Goal: Task Accomplishment & Management: Complete application form

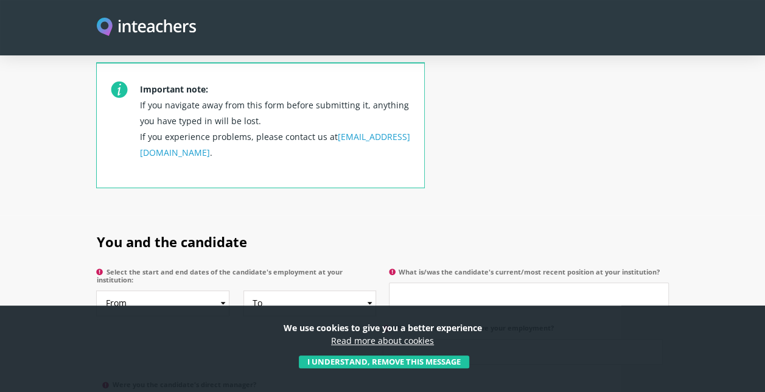
scroll to position [548, 0]
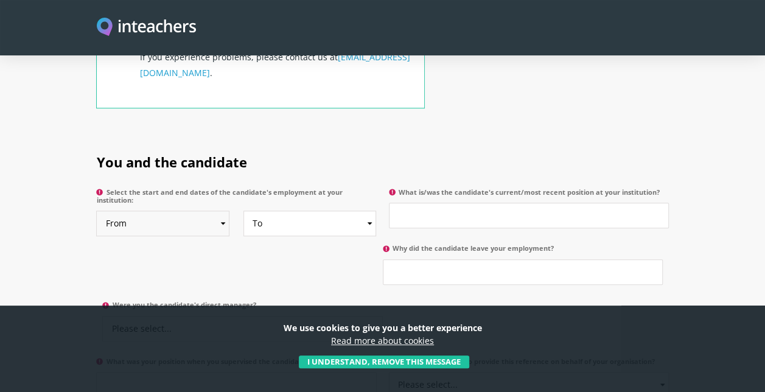
click at [223, 211] on select "From 2025 2024 2023 2022 2021 2020 2019 2018 2017 2016 2015 2014 2013 2012 2011…" at bounding box center [162, 224] width 133 height 26
click at [296, 136] on h2 "You and the candidate" at bounding box center [382, 159] width 572 height 47
click at [222, 211] on select "From 2025 2024 2023 2022 2021 2020 2019 2018 2017 2016 2015 2014 2013 2012 2011…" at bounding box center [162, 224] width 133 height 26
select select "2024"
click at [96, 211] on select "From 2025 2024 2023 2022 2021 2020 2019 2018 2017 2016 2015 2014 2013 2012 2011…" at bounding box center [162, 224] width 133 height 26
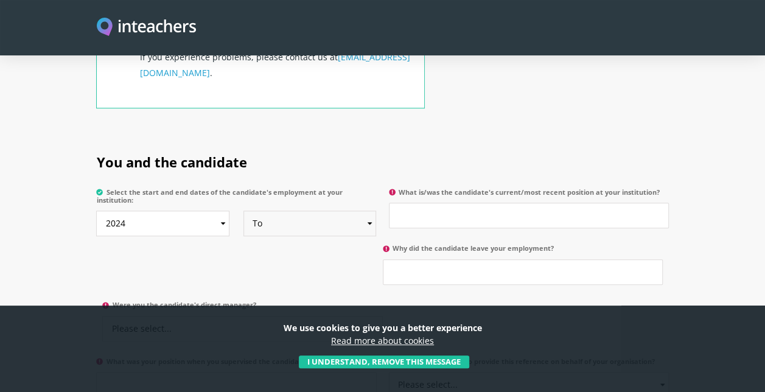
click at [372, 211] on select "To Currently 2025 2024 2023 2022 2021 2020 2019 2018 2017 2016 2015 2014 2013 2…" at bounding box center [309, 224] width 133 height 26
select select "2025"
click at [243, 211] on select "To Currently 2025 2024 2023 2022 2021 2020 2019 2018 2017 2016 2015 2014 2013 2…" at bounding box center [309, 224] width 133 height 26
click at [444, 203] on input "What is/was the candidate's current/most recent position at your institution?" at bounding box center [529, 216] width 280 height 26
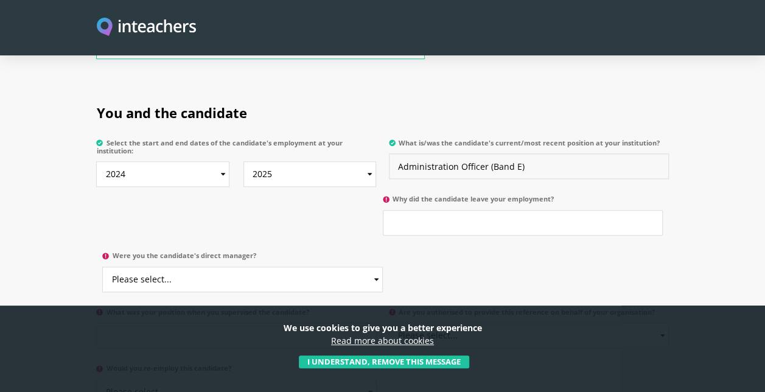
scroll to position [609, 0]
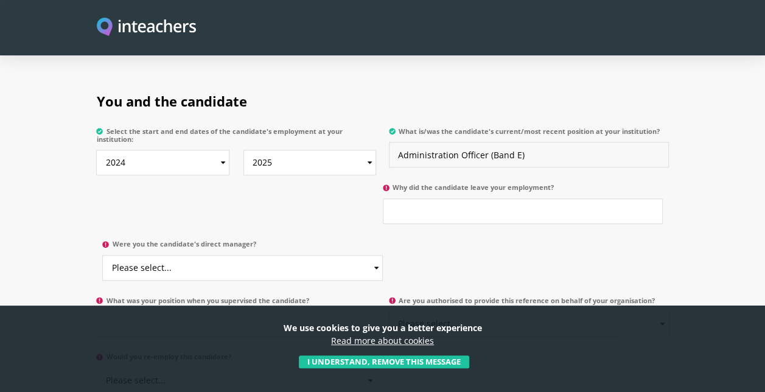
type input "Administration Officer (Band E)"
click at [482, 198] on input "Why did the candidate leave your employment?" at bounding box center [523, 211] width 280 height 26
drag, startPoint x: 482, startPoint y: 196, endPoint x: 385, endPoint y: 194, distance: 97.4
click at [385, 198] on input "To get another Job" at bounding box center [523, 211] width 280 height 26
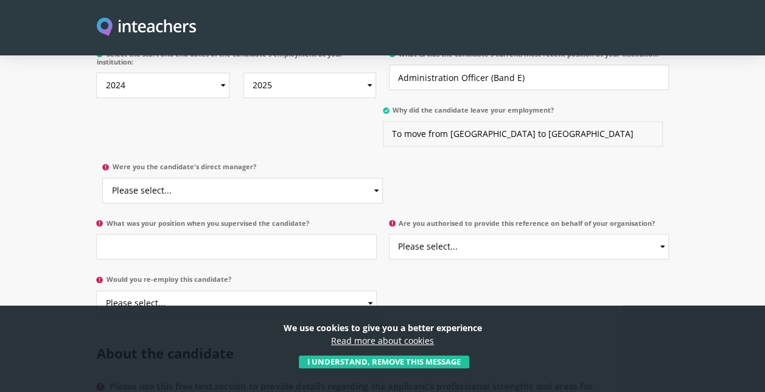
scroll to position [730, 0]
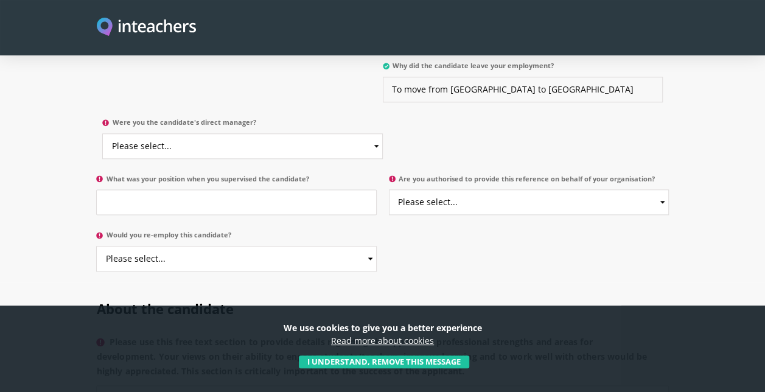
type input "To move from [GEOGRAPHIC_DATA] to [GEOGRAPHIC_DATA]"
click at [255, 133] on select "Please select... Yes No" at bounding box center [242, 146] width 280 height 26
select select "Yes"
click at [102, 133] on select "Please select... Yes No" at bounding box center [242, 146] width 280 height 26
click at [200, 189] on input "What was your position when you supervised the candidate?" at bounding box center [236, 202] width 280 height 26
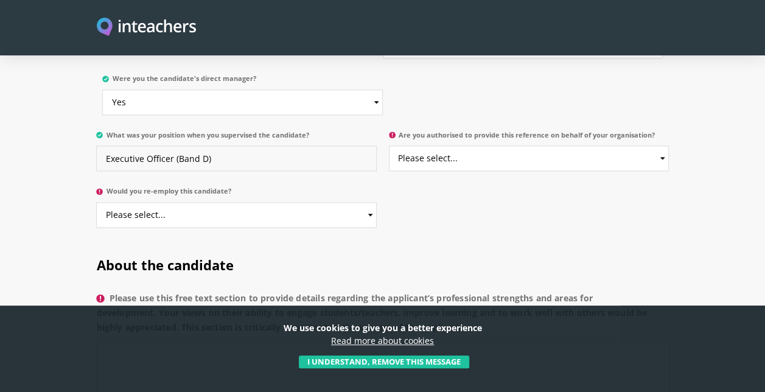
scroll to position [791, 0]
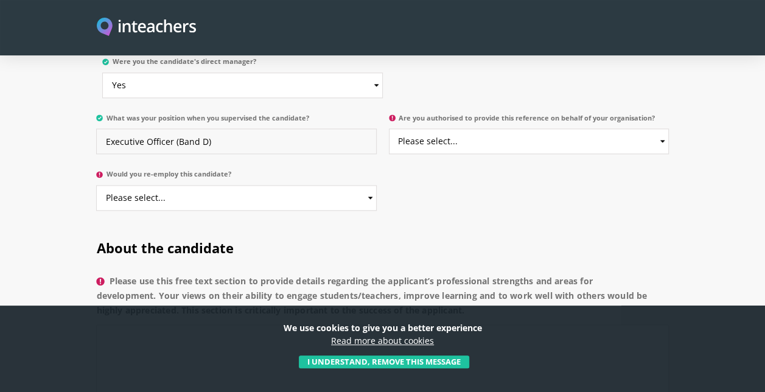
type input "Executive Officer (Band D)"
click at [662, 128] on select "Please select... Yes No" at bounding box center [529, 141] width 280 height 26
select select "Yes"
click at [389, 128] on select "Please select... Yes No" at bounding box center [529, 141] width 280 height 26
click at [189, 185] on select "Please select... Yes No" at bounding box center [236, 198] width 280 height 26
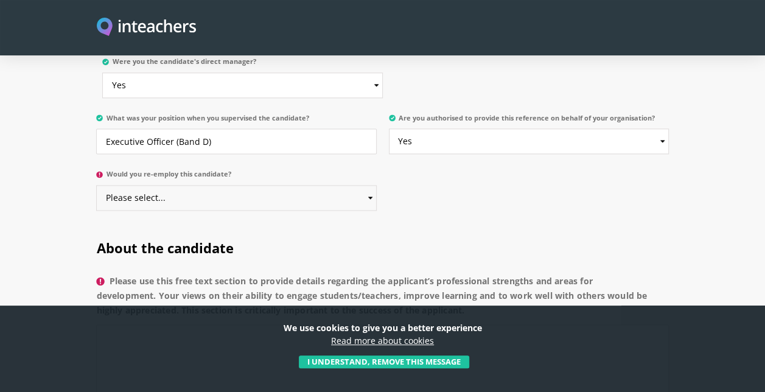
select select "No"
click at [96, 185] on select "Please select... Yes No" at bounding box center [236, 198] width 280 height 26
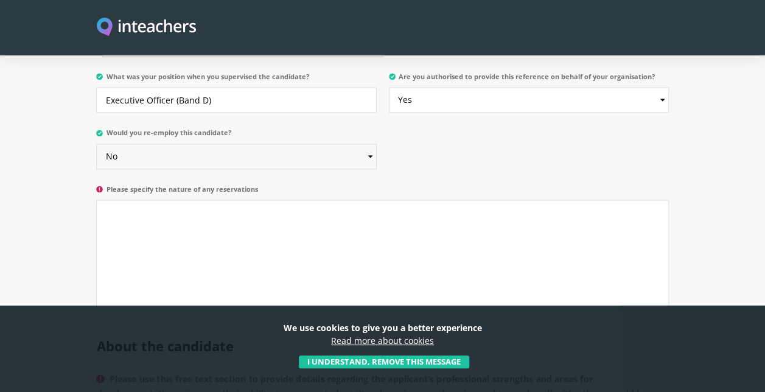
scroll to position [852, 0]
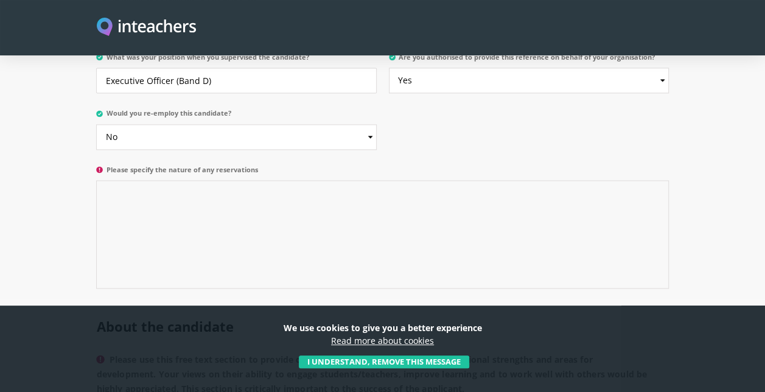
click at [165, 183] on textarea "Please specify the nature of any reservations" at bounding box center [382, 234] width 572 height 108
type textarea "I"
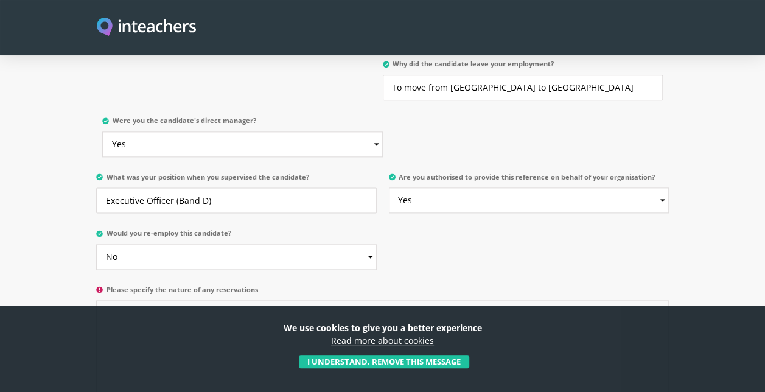
scroll to position [730, 0]
drag, startPoint x: 439, startPoint y: 187, endPoint x: 441, endPoint y: 194, distance: 6.2
click at [439, 190] on select "Please select... Yes No" at bounding box center [529, 202] width 280 height 26
click at [389, 189] on select "Please select... Yes No" at bounding box center [529, 202] width 280 height 26
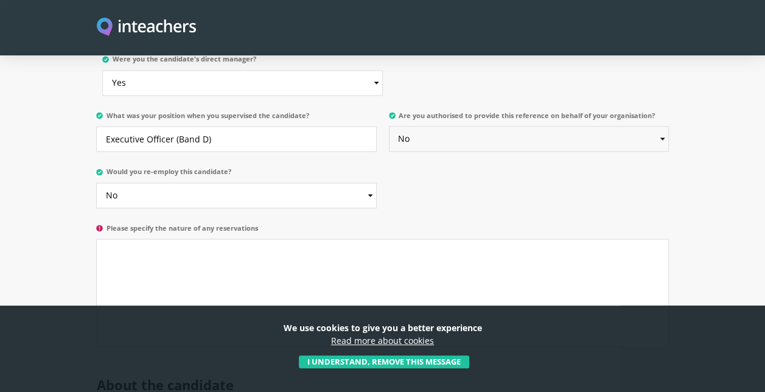
scroll to position [791, 0]
click at [424, 128] on select "Please select... Yes No" at bounding box center [529, 141] width 280 height 26
select select "Yes"
click at [389, 128] on select "Please select... Yes No" at bounding box center [529, 141] width 280 height 26
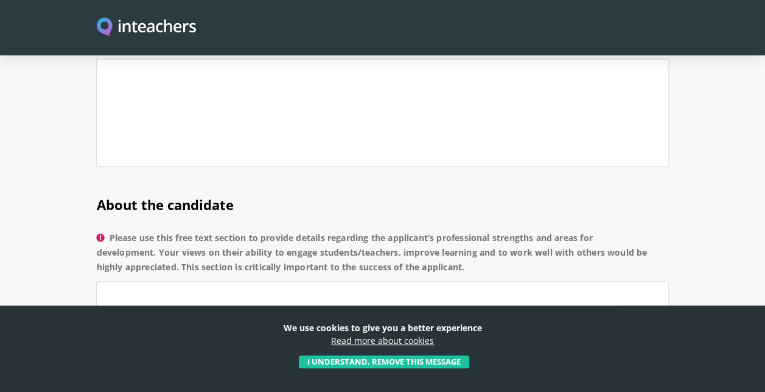
scroll to position [852, 0]
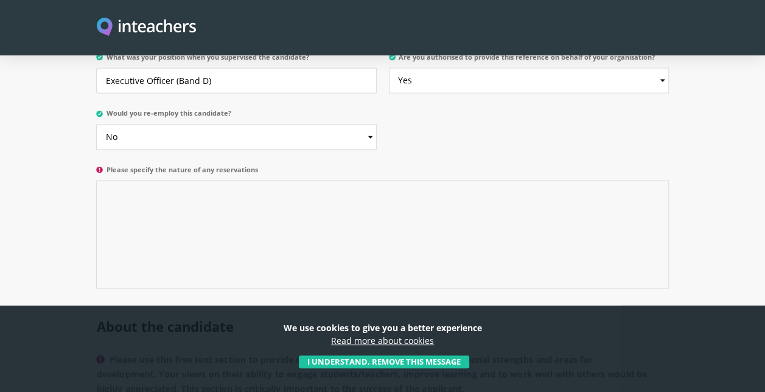
paste textarea "This is subject to the specific requirements of the vacancy."
paste textarea "Hiring decisions are made at a higher level and are not within my remit.""
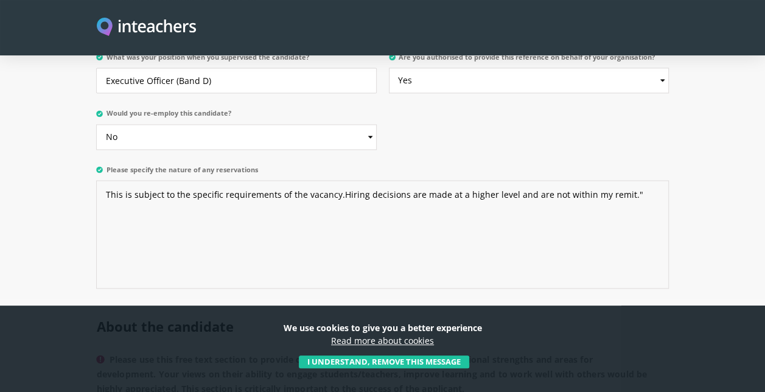
click at [336, 180] on textarea "This is subject to the specific requirements of the vacancy.Hiring decisions ar…" at bounding box center [382, 234] width 572 height 108
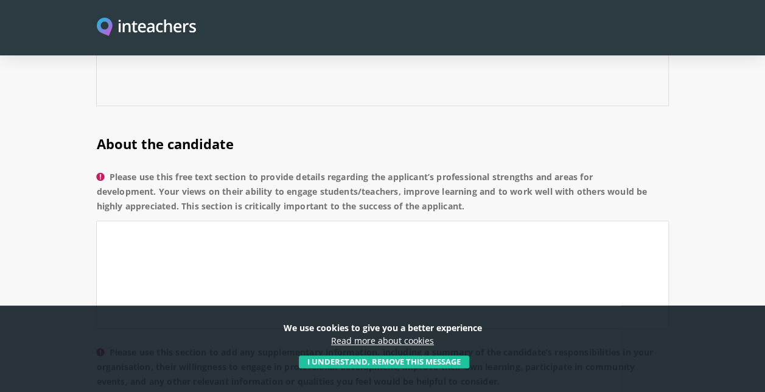
scroll to position [1095, 0]
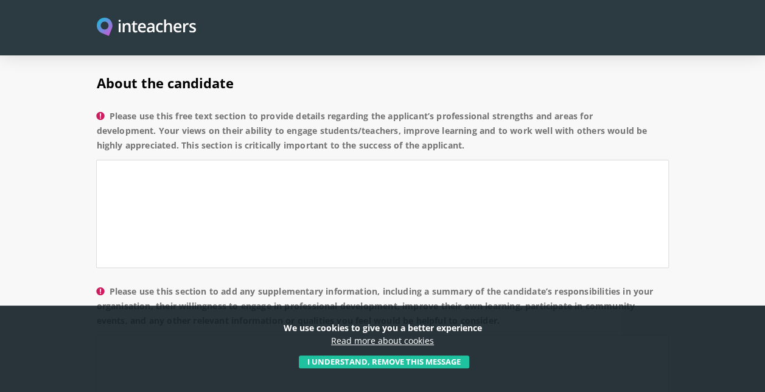
type textarea "This is subject to the specific requirements of the vacancy. Hiring decisions a…"
drag, startPoint x: 112, startPoint y: 99, endPoint x: 495, endPoint y: 123, distance: 384.1
click at [495, 123] on label "Please use this free text section to provide details regarding the applicant’s …" at bounding box center [382, 133] width 572 height 51
copy label "Please use this free text section to provide details regarding the applicant’s …"
click at [180, 159] on textarea "Please use this free text section to provide details regarding the applicant’s …" at bounding box center [382, 213] width 572 height 108
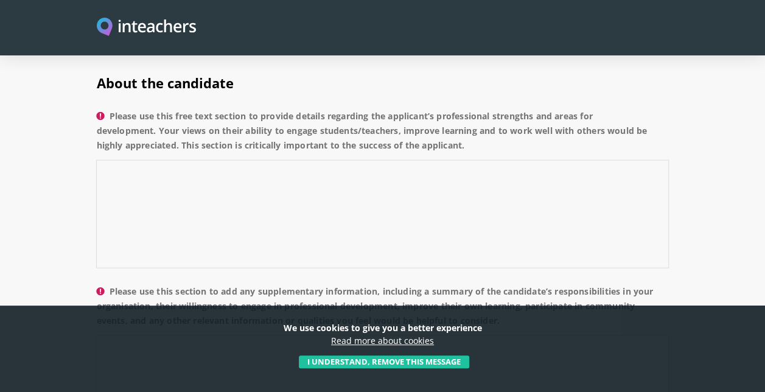
paste textarea "[PERSON_NAME] consistently demonstrates dedication, professionalism, and strong…"
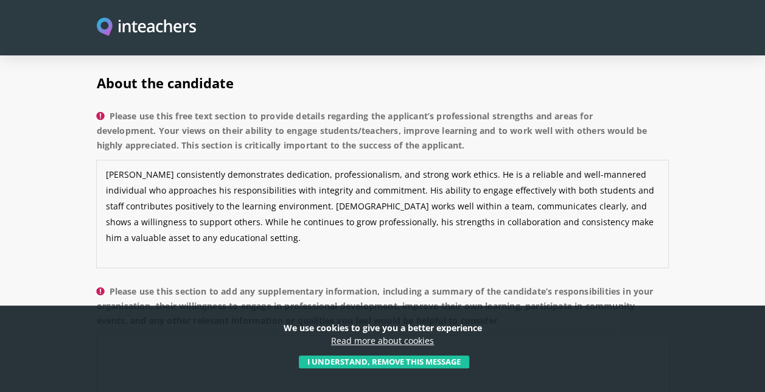
drag, startPoint x: 559, startPoint y: 172, endPoint x: 634, endPoint y: 170, distance: 74.9
click at [634, 170] on textarea "[PERSON_NAME] consistently demonstrates dedication, professionalism, and strong…" at bounding box center [382, 213] width 572 height 108
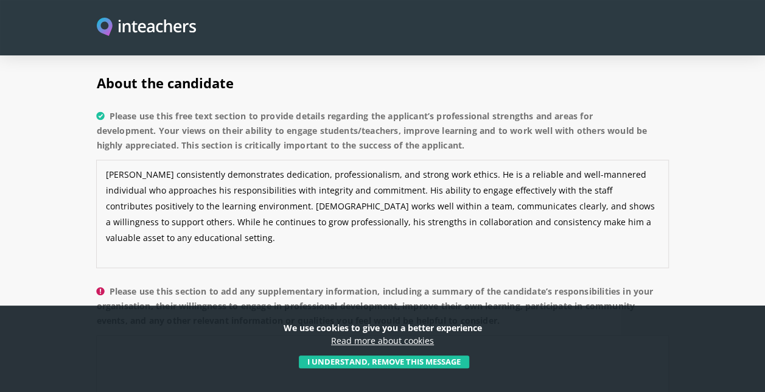
drag, startPoint x: 135, startPoint y: 203, endPoint x: 213, endPoint y: 223, distance: 80.4
click at [214, 220] on textarea "[PERSON_NAME] consistently demonstrates dedication, professionalism, and strong…" at bounding box center [382, 213] width 572 height 108
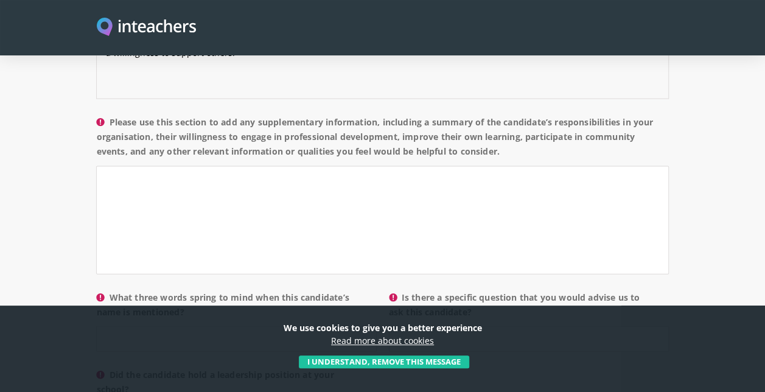
scroll to position [1278, 0]
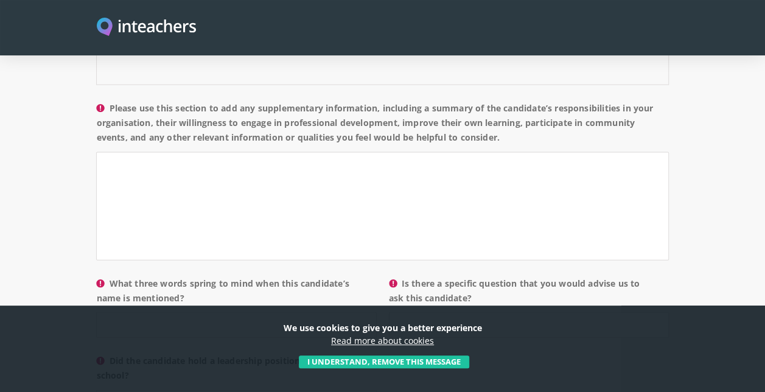
type textarea "[PERSON_NAME] consistently demonstrates dedication, professionalism, and strong…"
drag, startPoint x: 111, startPoint y: 88, endPoint x: 568, endPoint y: 123, distance: 458.3
click at [568, 123] on label "Please use this section to add any supplementary information, including a summa…" at bounding box center [382, 126] width 572 height 51
copy label "Please use this section to add any supplementary information, including a summa…"
click at [172, 152] on textarea "Please use this section to add any supplementary information, including a summa…" at bounding box center [382, 206] width 572 height 108
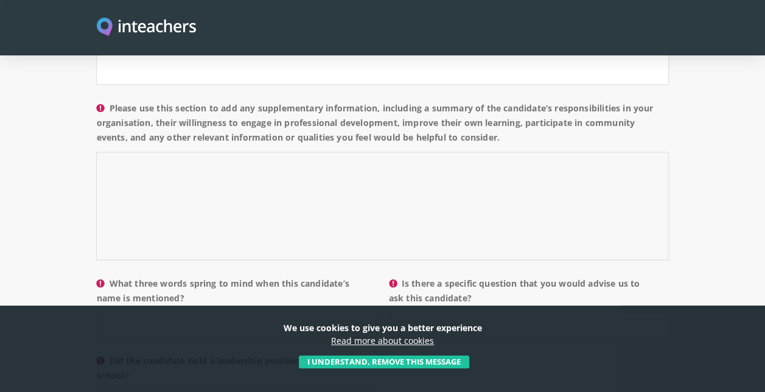
paste textarea "[PERSON_NAME] has taken on a range of administrative responsibilities within ou…"
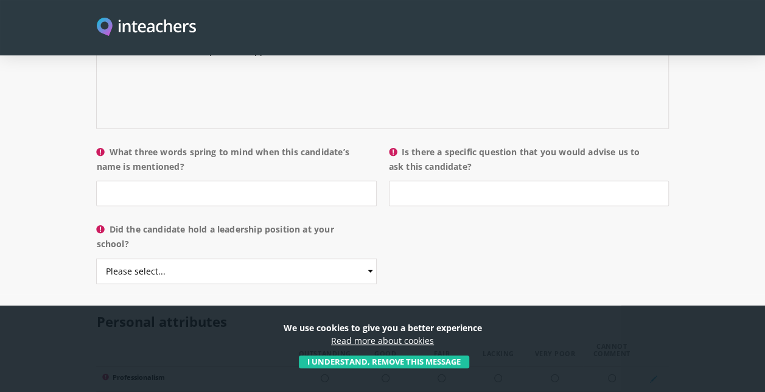
scroll to position [1461, 0]
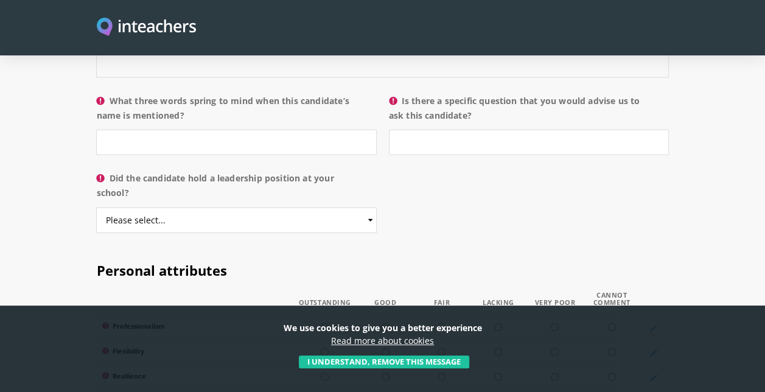
type textarea "[PERSON_NAME] has taken on a range of administrative responsibilities within ou…"
click at [171, 130] on input "What three words spring to mind when this candidate’s name is mentioned?" at bounding box center [236, 143] width 280 height 26
drag, startPoint x: 112, startPoint y: 79, endPoint x: 195, endPoint y: 93, distance: 83.9
click at [195, 94] on label "What three words spring to mind when this candidate’s name is mentioned?" at bounding box center [236, 112] width 280 height 37
copy label "What three words spring to mind when this candidate’s name is mentioned?"
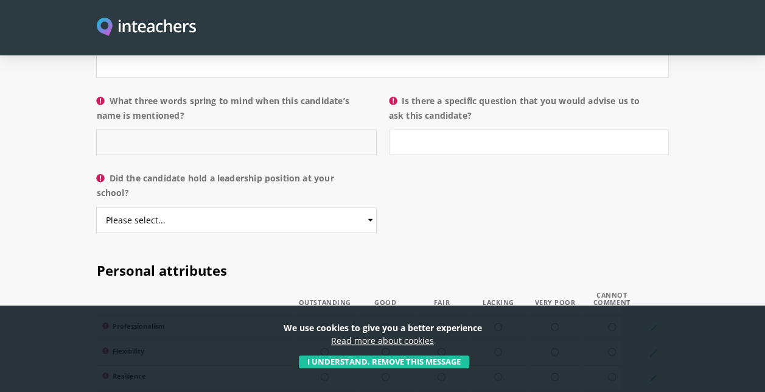
paste input "Committed, diligent, respectful.""
type input "Committed, diligent, respectful."
drag, startPoint x: 403, startPoint y: 79, endPoint x: 487, endPoint y: 95, distance: 85.5
click at [487, 95] on label "Is there a specific question that you would advise us to ask this candidate?" at bounding box center [529, 112] width 280 height 37
copy label "Is there a specific question that you would advise us to ask this candidate?"
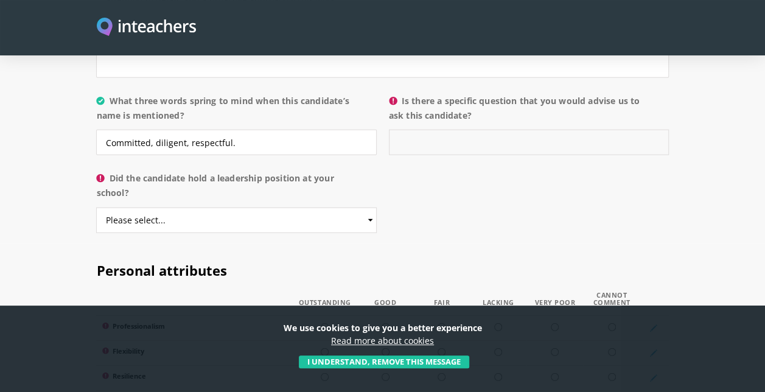
paste input "Problem-solving under pressure"
type input "Problem-solving under pressure"
click at [136, 208] on select "Please select... Yes No" at bounding box center [236, 221] width 280 height 26
select select "No"
click at [96, 208] on select "Please select... Yes No" at bounding box center [236, 221] width 280 height 26
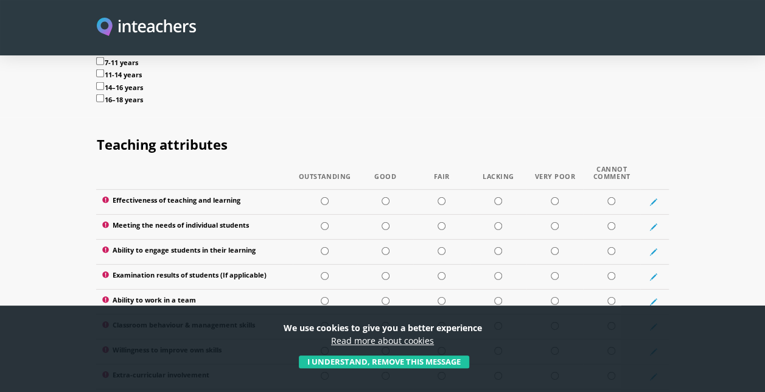
scroll to position [1704, 0]
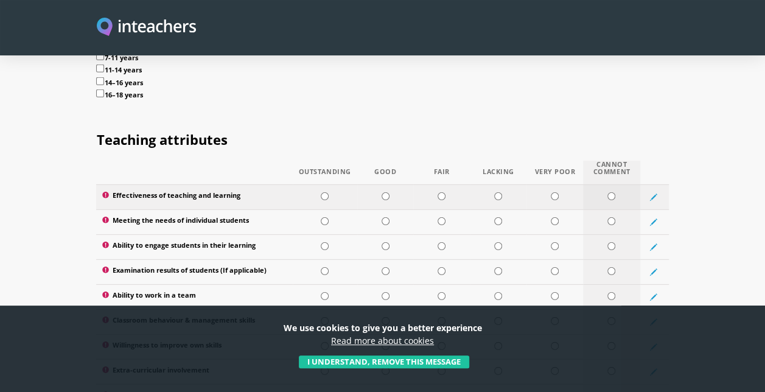
click at [613, 192] on input "radio" at bounding box center [611, 196] width 8 height 8
radio input "true"
click at [618, 209] on td at bounding box center [611, 221] width 57 height 25
radio input "true"
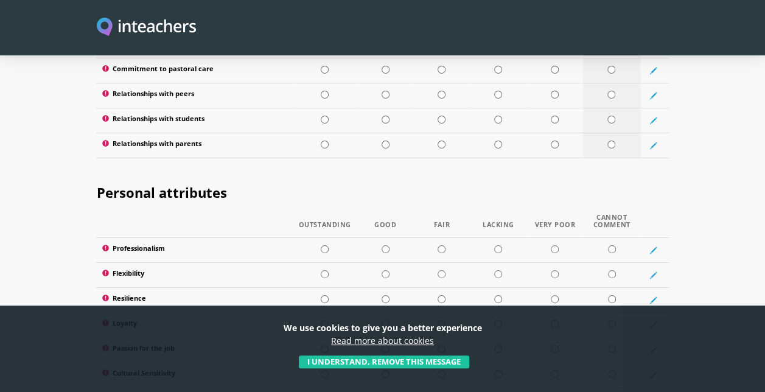
scroll to position [2069, 0]
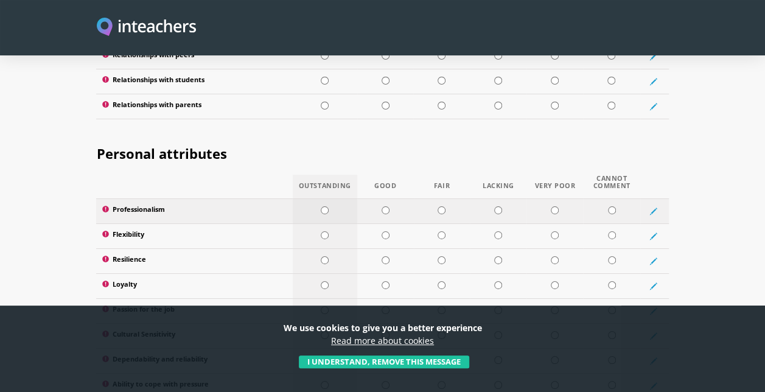
click at [327, 206] on input "radio" at bounding box center [325, 210] width 8 height 8
radio input "true"
click at [325, 231] on input "radio" at bounding box center [325, 235] width 8 height 8
radio input "true"
click at [329, 273] on td at bounding box center [325, 285] width 65 height 25
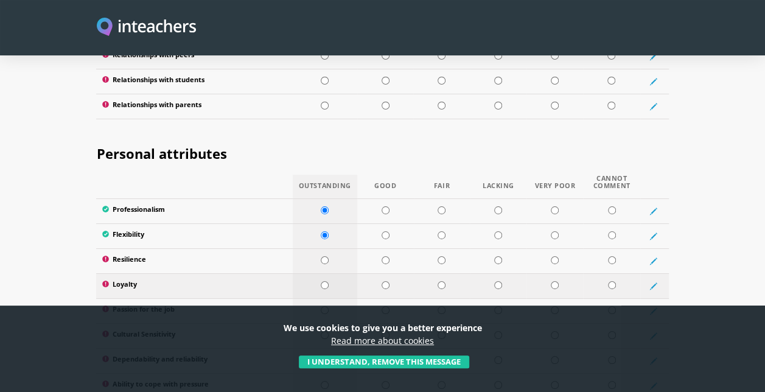
radio input "true"
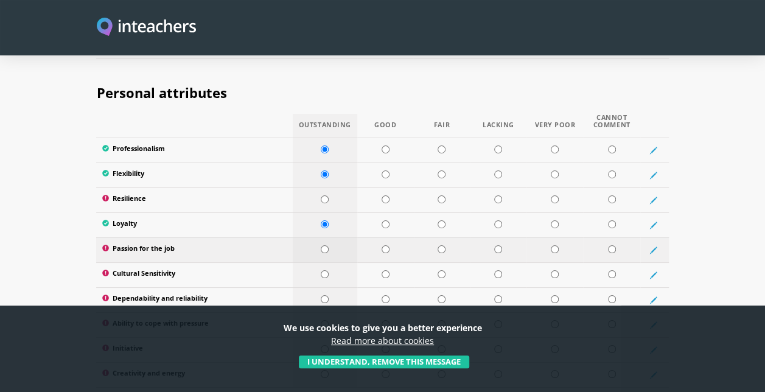
click at [327, 245] on input "radio" at bounding box center [325, 249] width 8 height 8
radio input "true"
click at [382, 270] on input "radio" at bounding box center [386, 274] width 8 height 8
radio input "true"
click at [326, 295] on input "radio" at bounding box center [325, 299] width 8 height 8
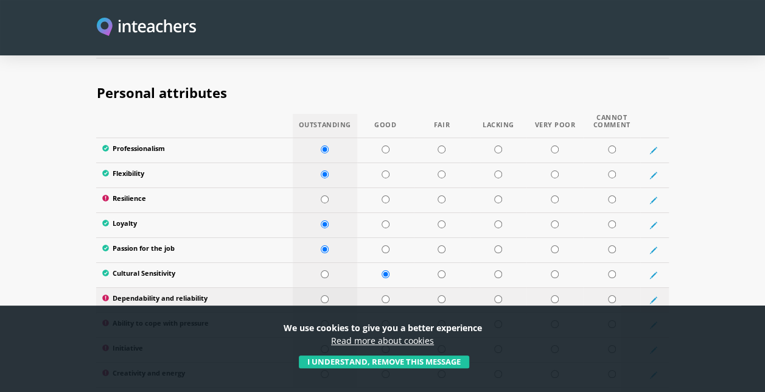
radio input "true"
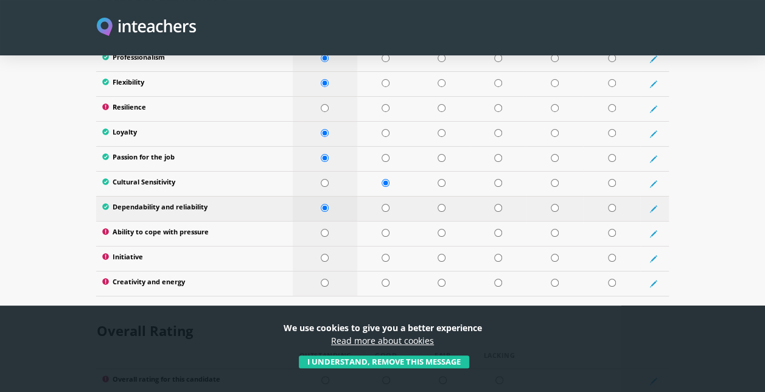
scroll to position [2252, 0]
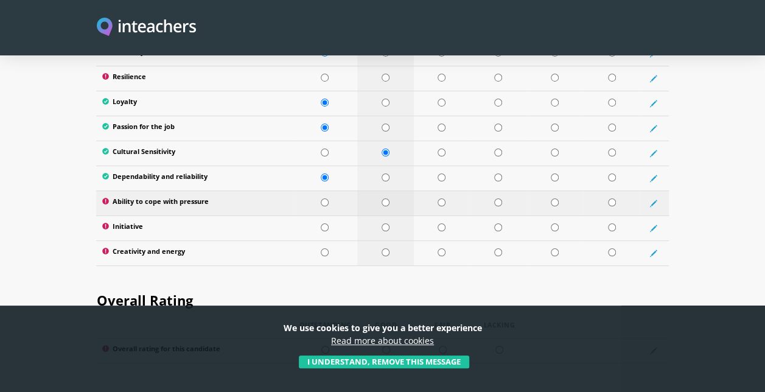
click at [386, 198] on input "radio" at bounding box center [386, 202] width 8 height 8
radio input "true"
click at [383, 223] on input "radio" at bounding box center [386, 227] width 8 height 8
radio input "true"
click at [385, 248] on input "radio" at bounding box center [386, 252] width 8 height 8
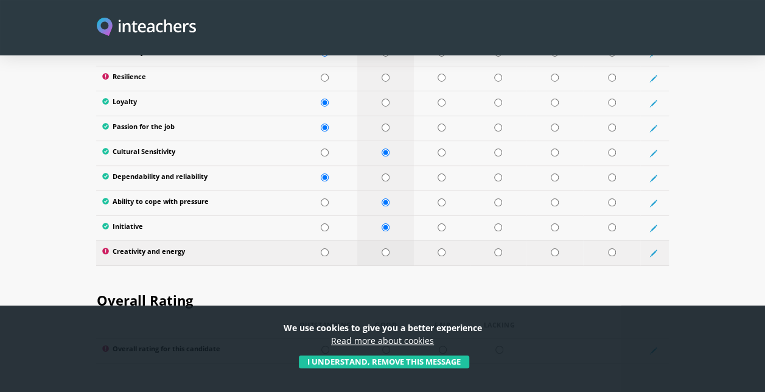
radio input "true"
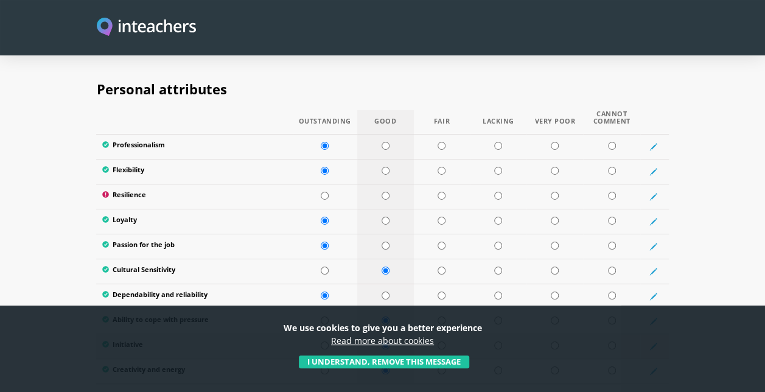
scroll to position [2130, 0]
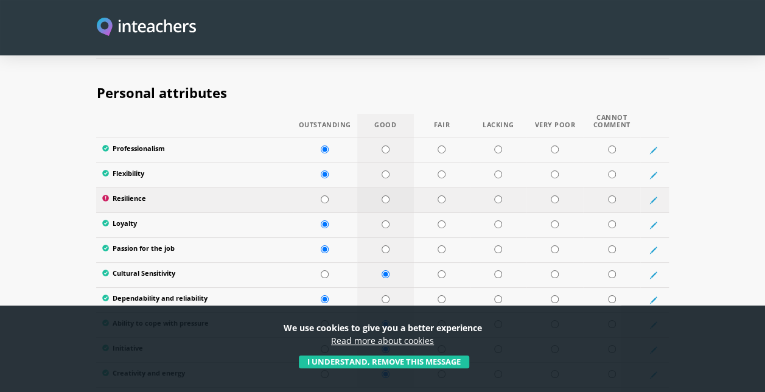
click at [385, 195] on input "radio" at bounding box center [386, 199] width 8 height 8
radio input "true"
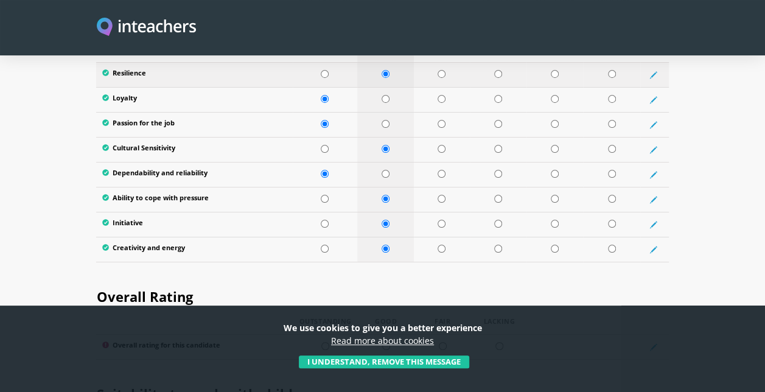
scroll to position [2313, 0]
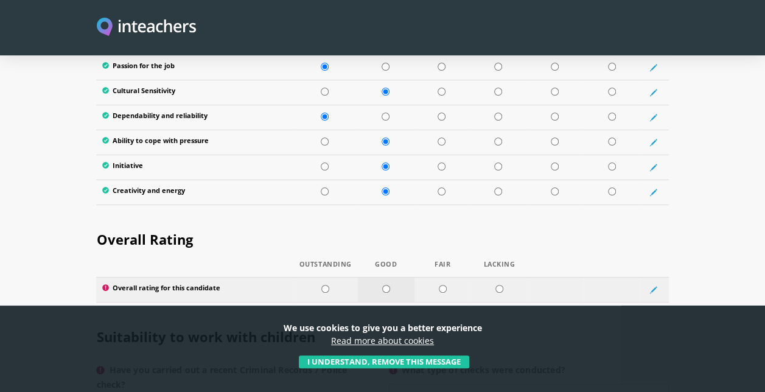
click at [386, 285] on input "radio" at bounding box center [386, 289] width 8 height 8
radio input "true"
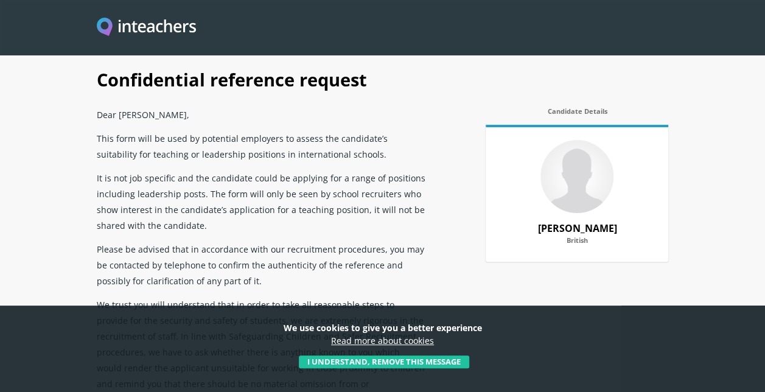
scroll to position [0, 0]
